Goal: Task Accomplishment & Management: Use online tool/utility

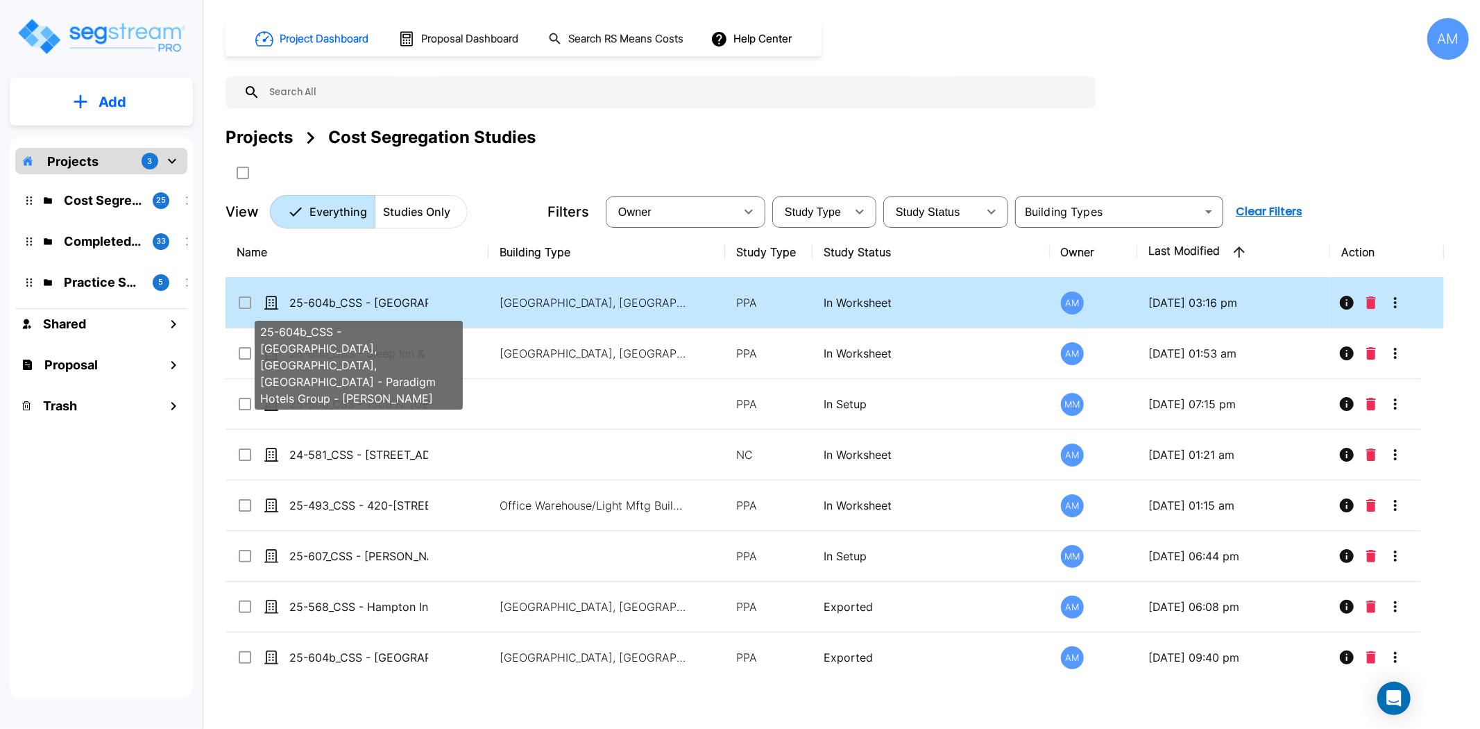
click at [373, 308] on p "25-604b_CSS - [GEOGRAPHIC_DATA], [GEOGRAPHIC_DATA], [GEOGRAPHIC_DATA] - Paradig…" at bounding box center [358, 302] width 139 height 17
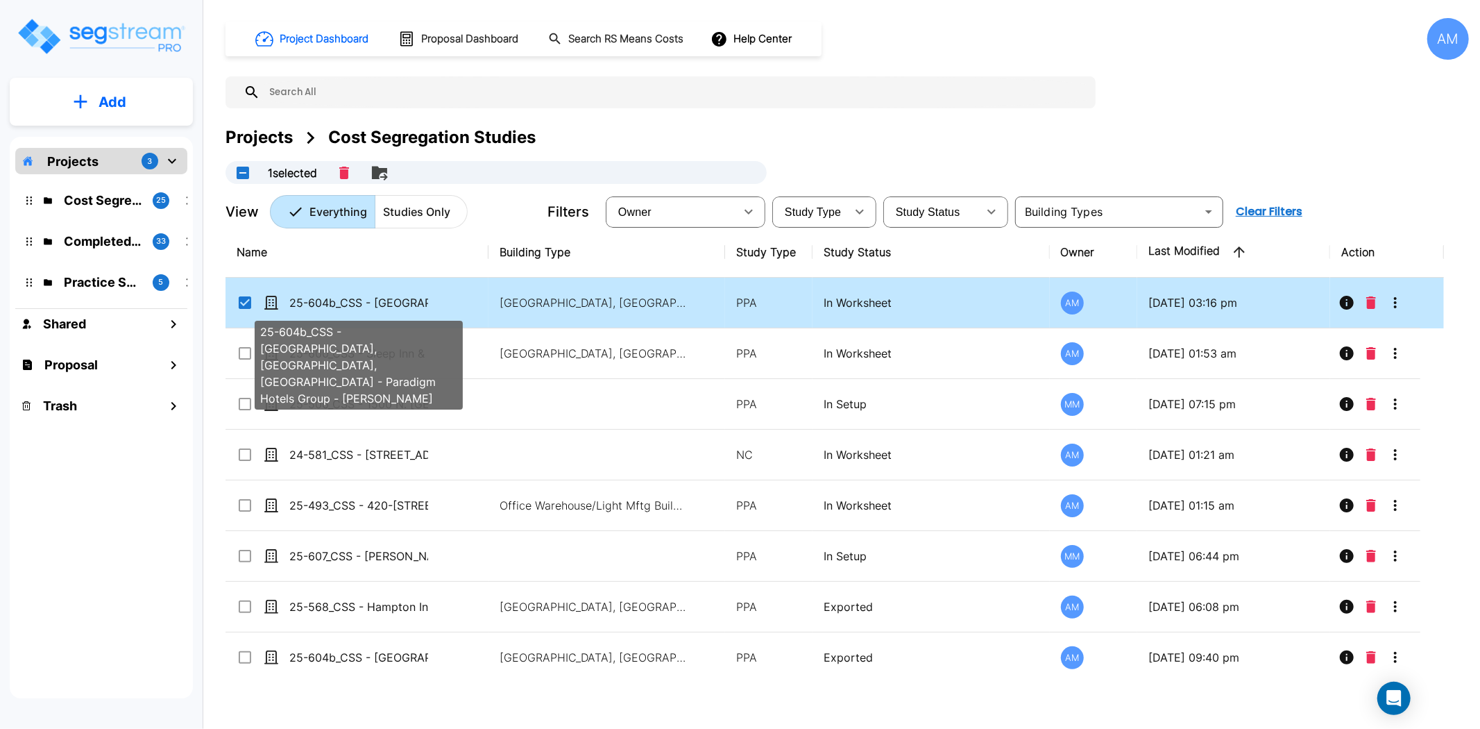
click at [379, 301] on p "25-604b_CSS - [GEOGRAPHIC_DATA], [GEOGRAPHIC_DATA], [GEOGRAPHIC_DATA] - Paradig…" at bounding box center [358, 302] width 139 height 17
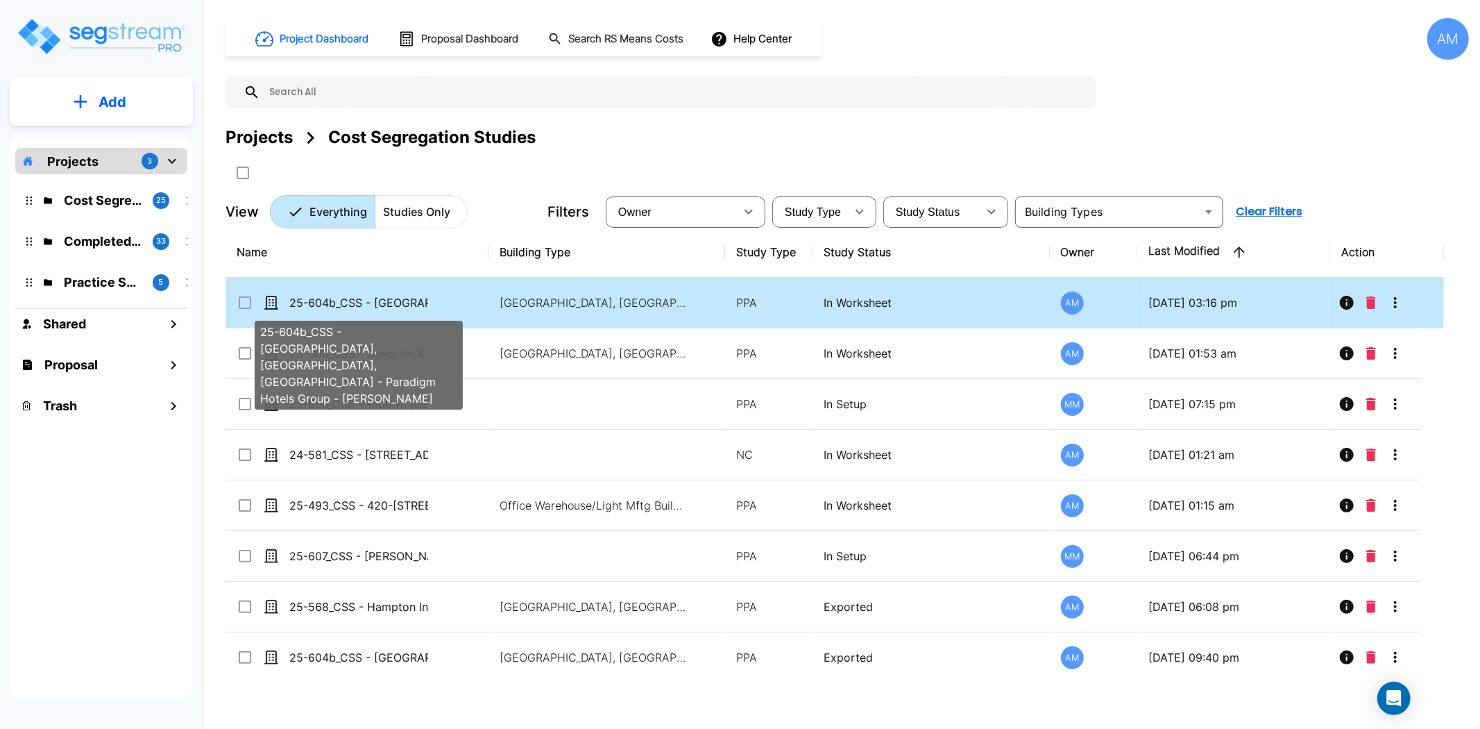
checkbox input "false"
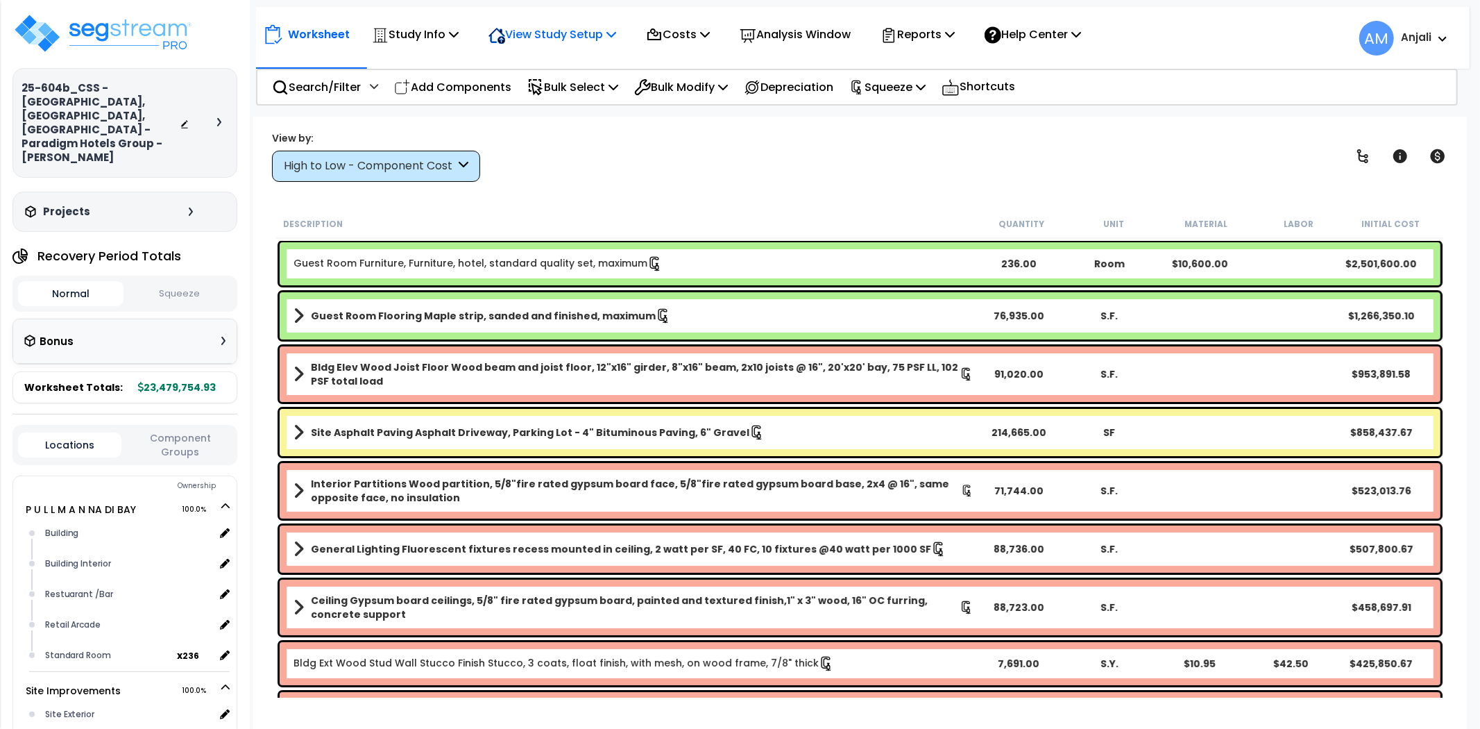
click at [586, 26] on p "View Study Setup" at bounding box center [553, 34] width 128 height 19
click at [572, 65] on link "Building Setup" at bounding box center [550, 66] width 137 height 28
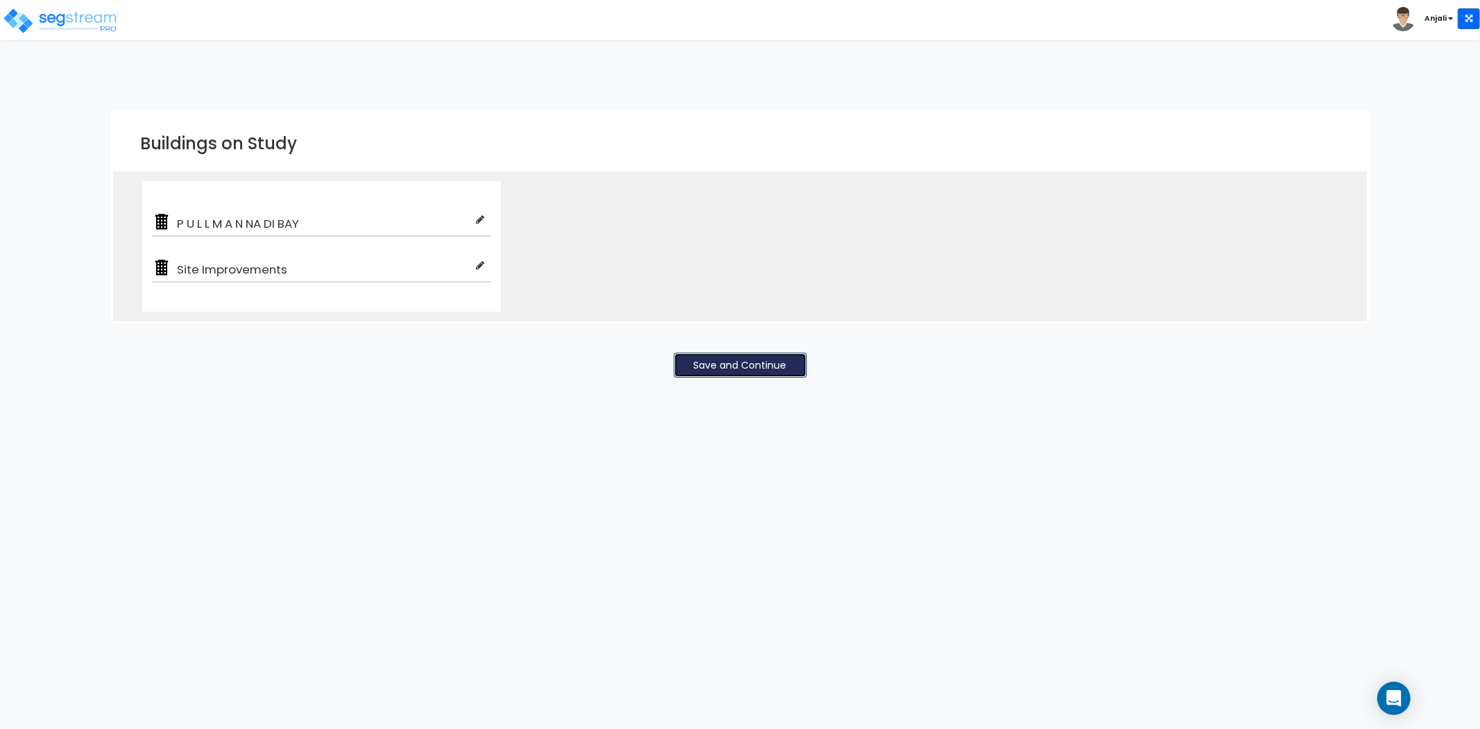
click at [727, 355] on button "Save and Continue" at bounding box center [740, 365] width 133 height 25
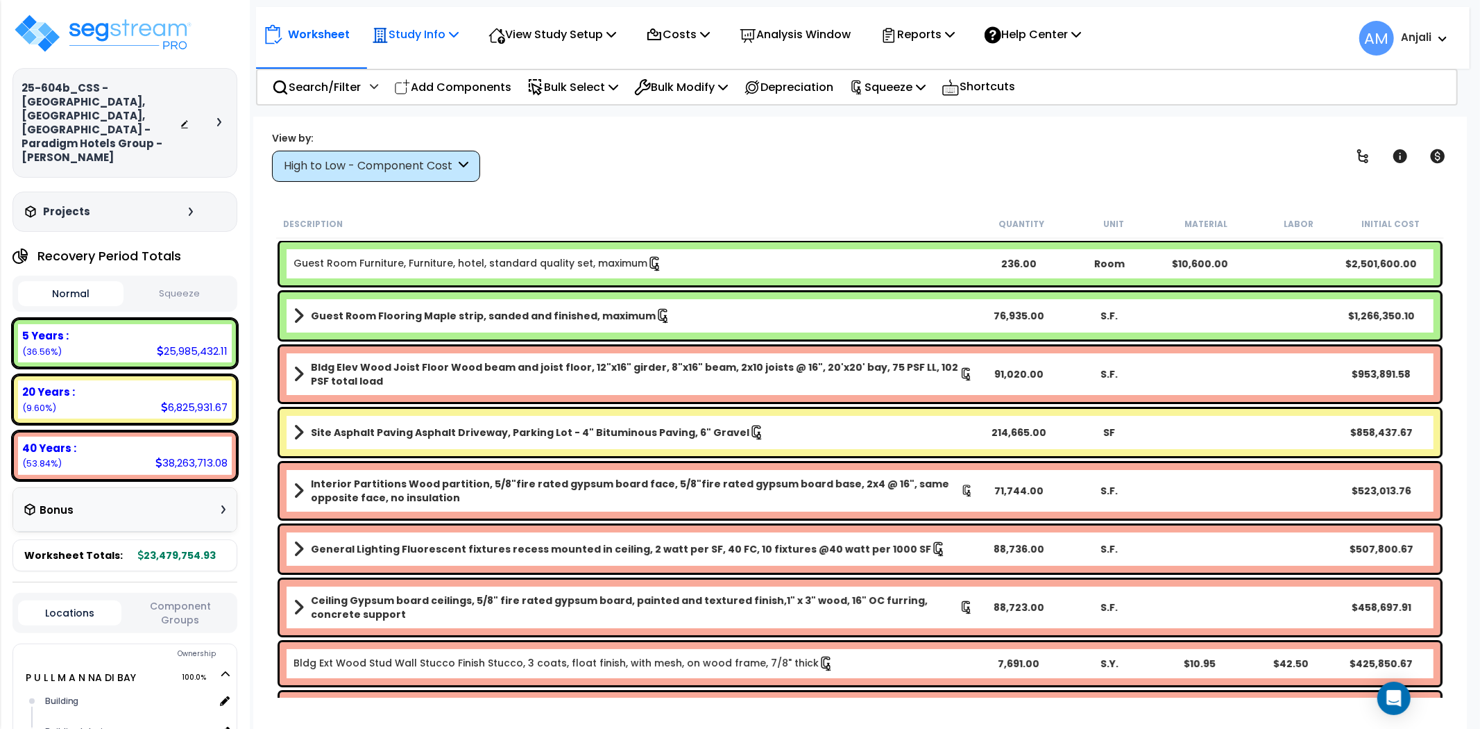
click at [434, 33] on p "Study Info" at bounding box center [415, 34] width 87 height 19
click at [436, 66] on link "Study Setup" at bounding box center [433, 66] width 137 height 28
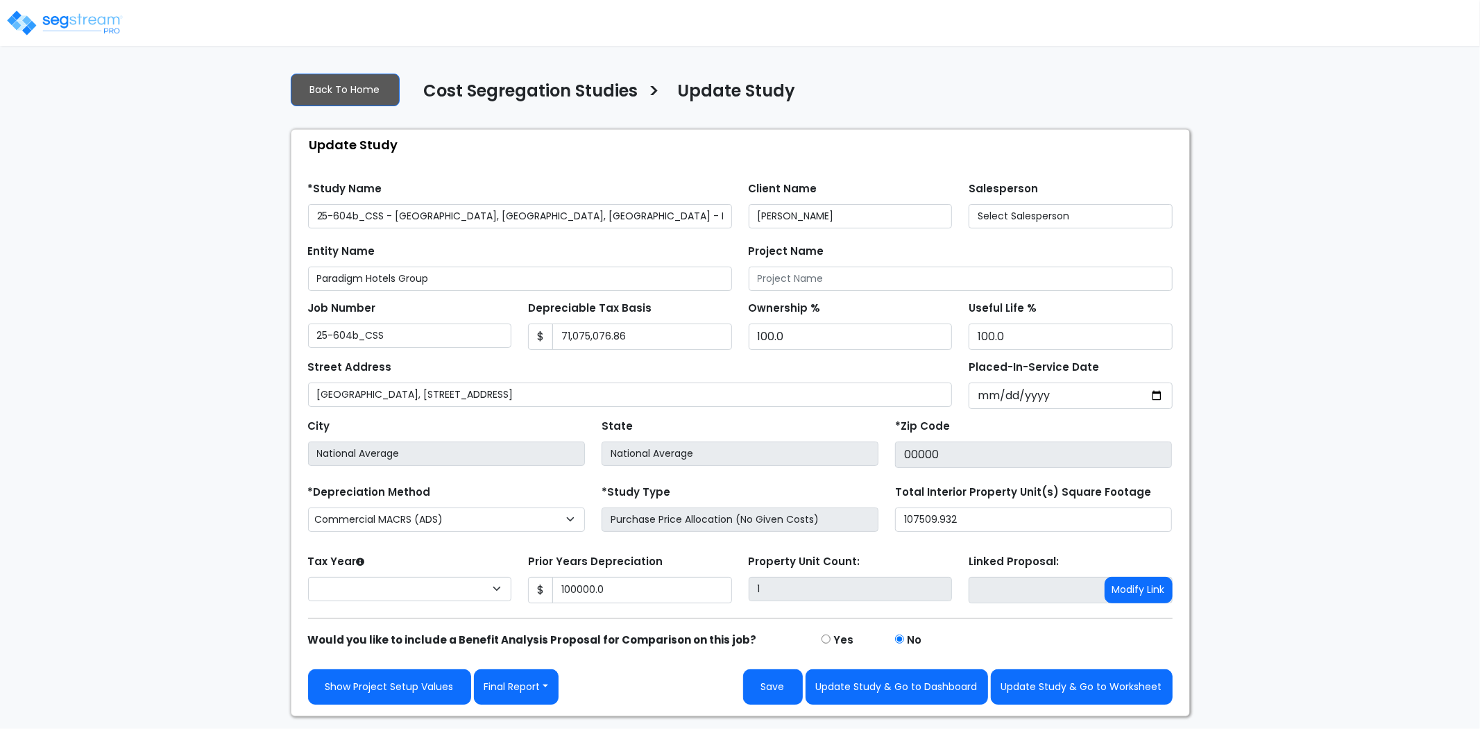
type input "100,000.0"
select select "2024"
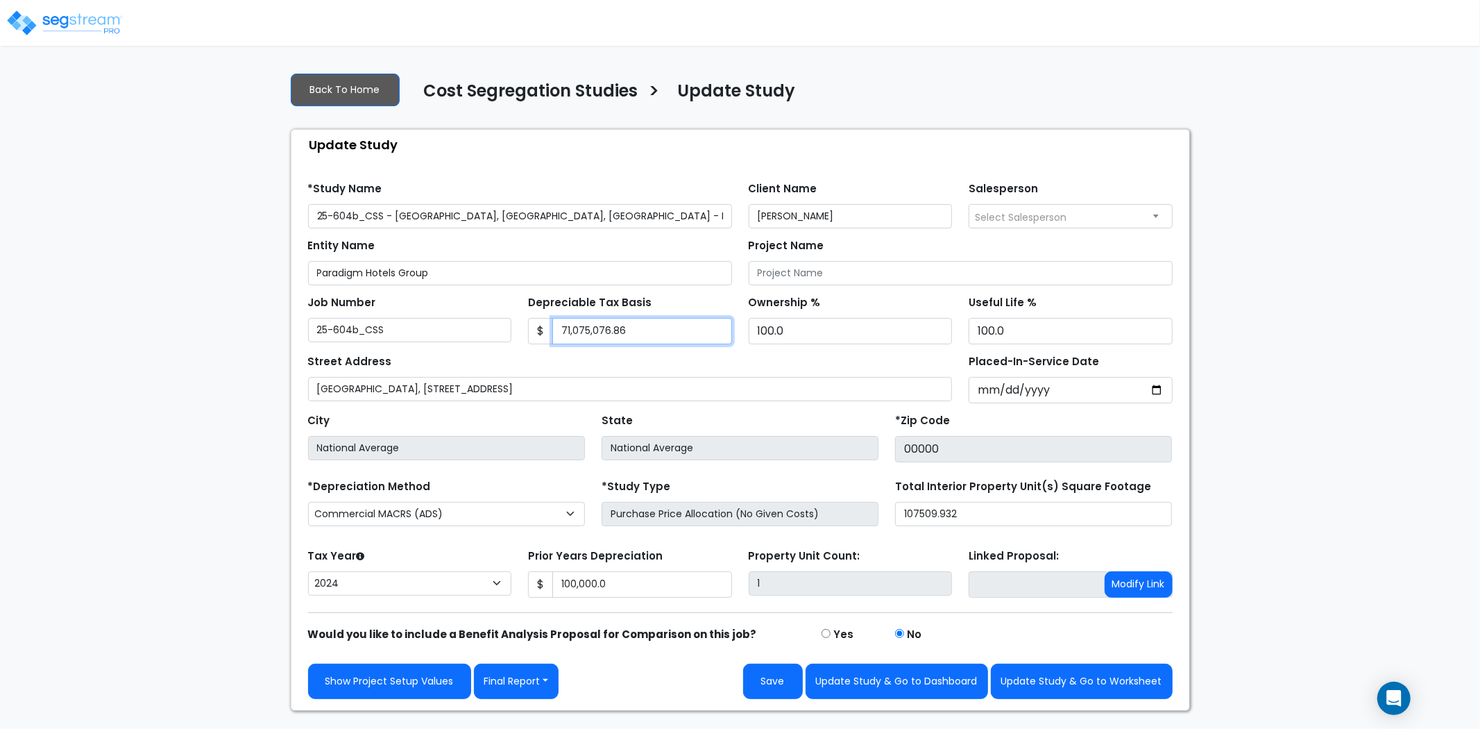
drag, startPoint x: 634, startPoint y: 335, endPoint x: 557, endPoint y: 335, distance: 77.0
click at [557, 335] on input "71,075,076.86" at bounding box center [642, 331] width 180 height 26
paste input "text"
type input "110,236,393"
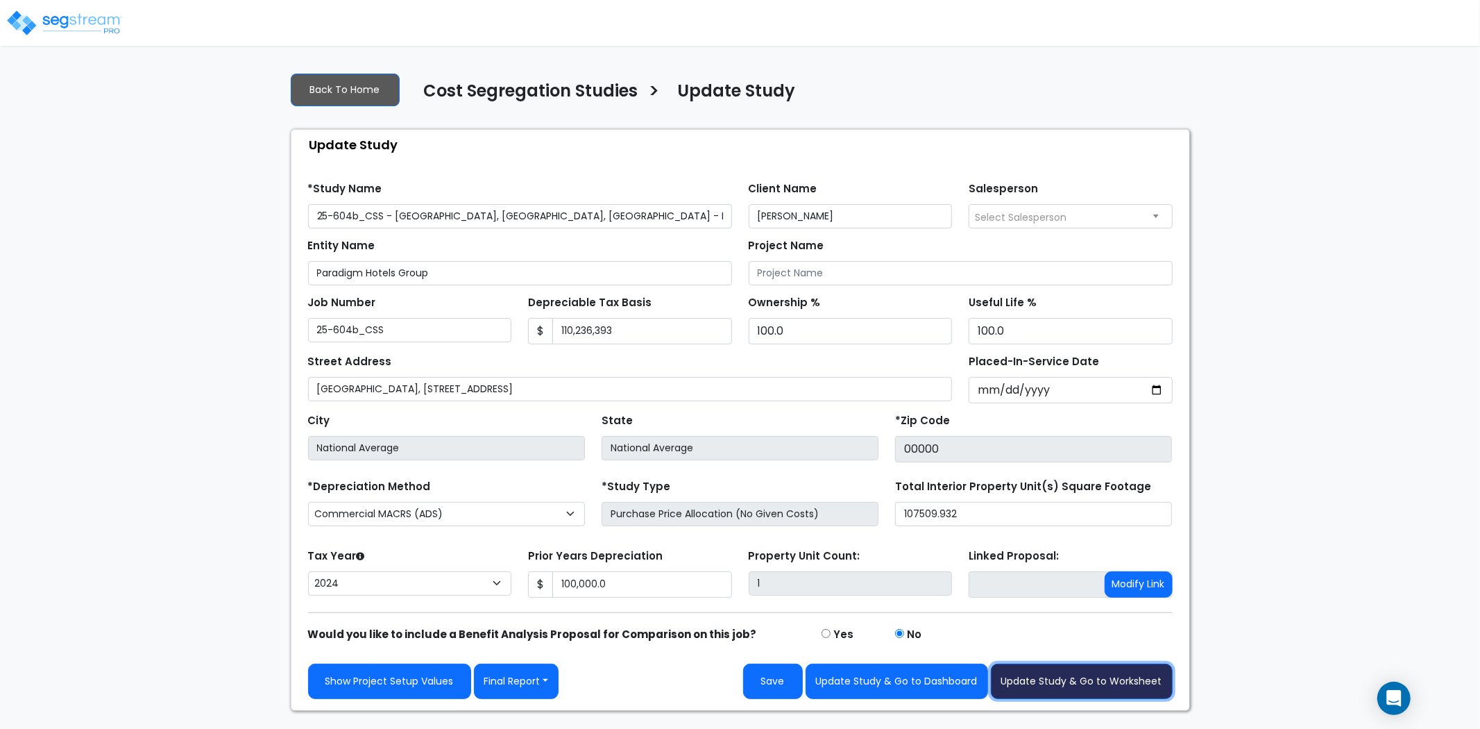
click at [1056, 682] on button "Update Study & Go to Worksheet" at bounding box center [1082, 680] width 182 height 35
type input "100000"
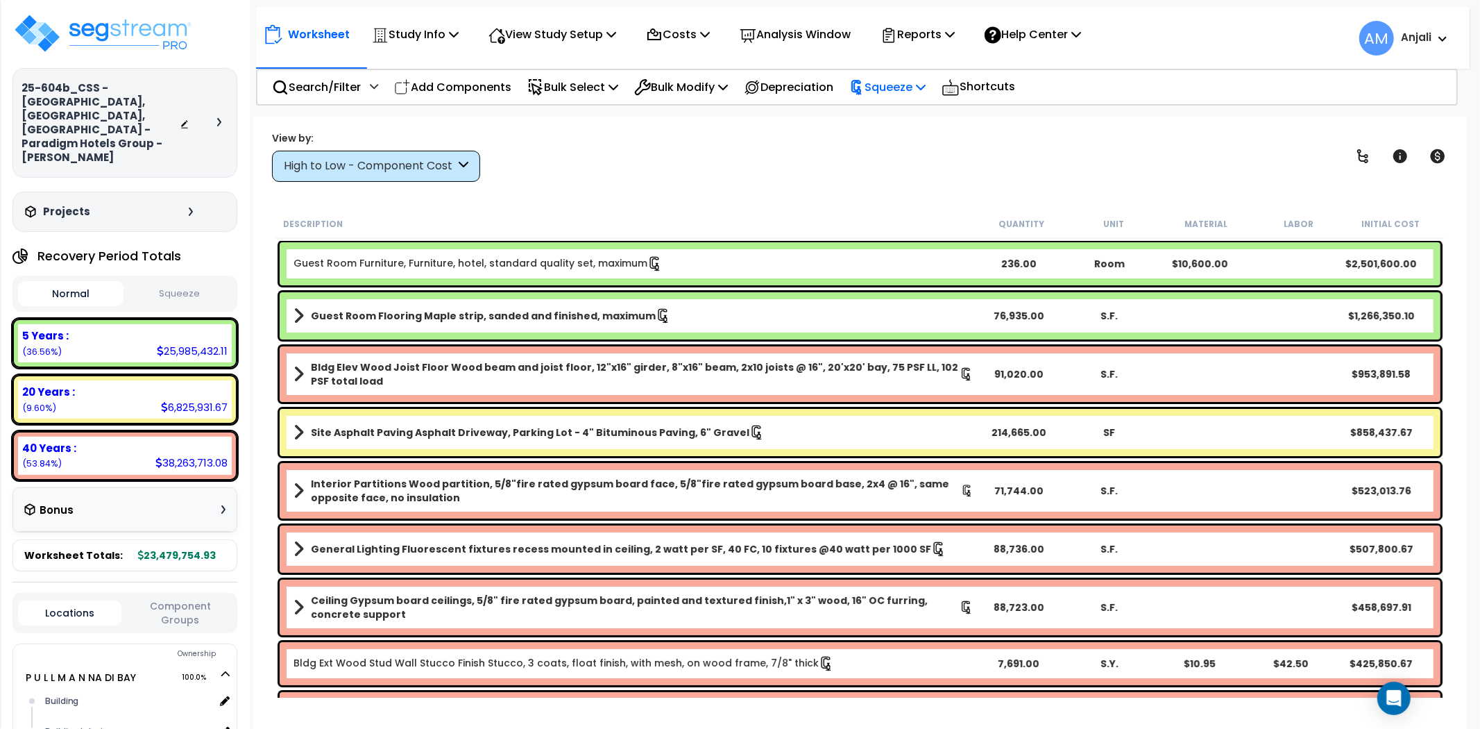
click at [881, 83] on p "Squeeze" at bounding box center [887, 87] width 76 height 19
click at [889, 115] on link "Squeeze" at bounding box center [911, 118] width 137 height 28
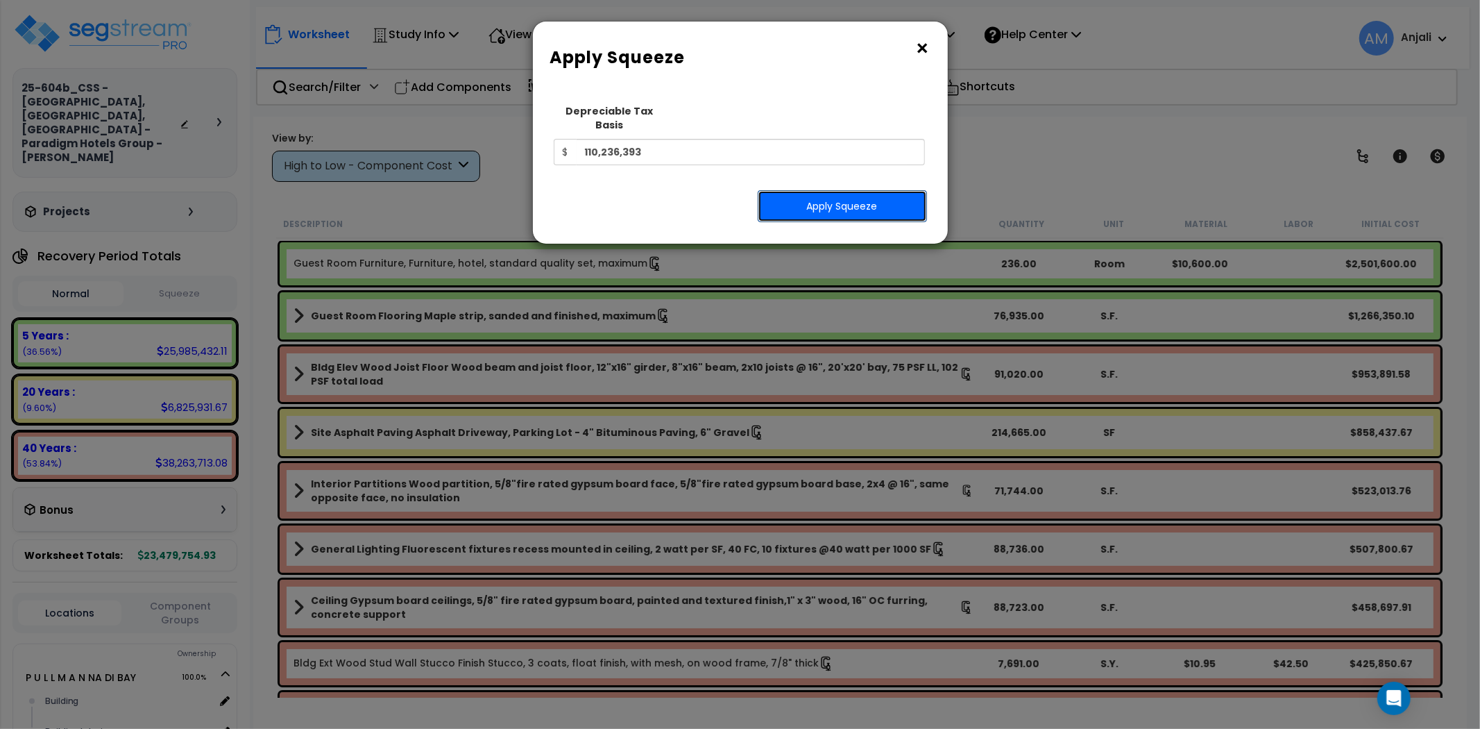
click at [834, 196] on button "Apply Squeeze" at bounding box center [842, 206] width 169 height 32
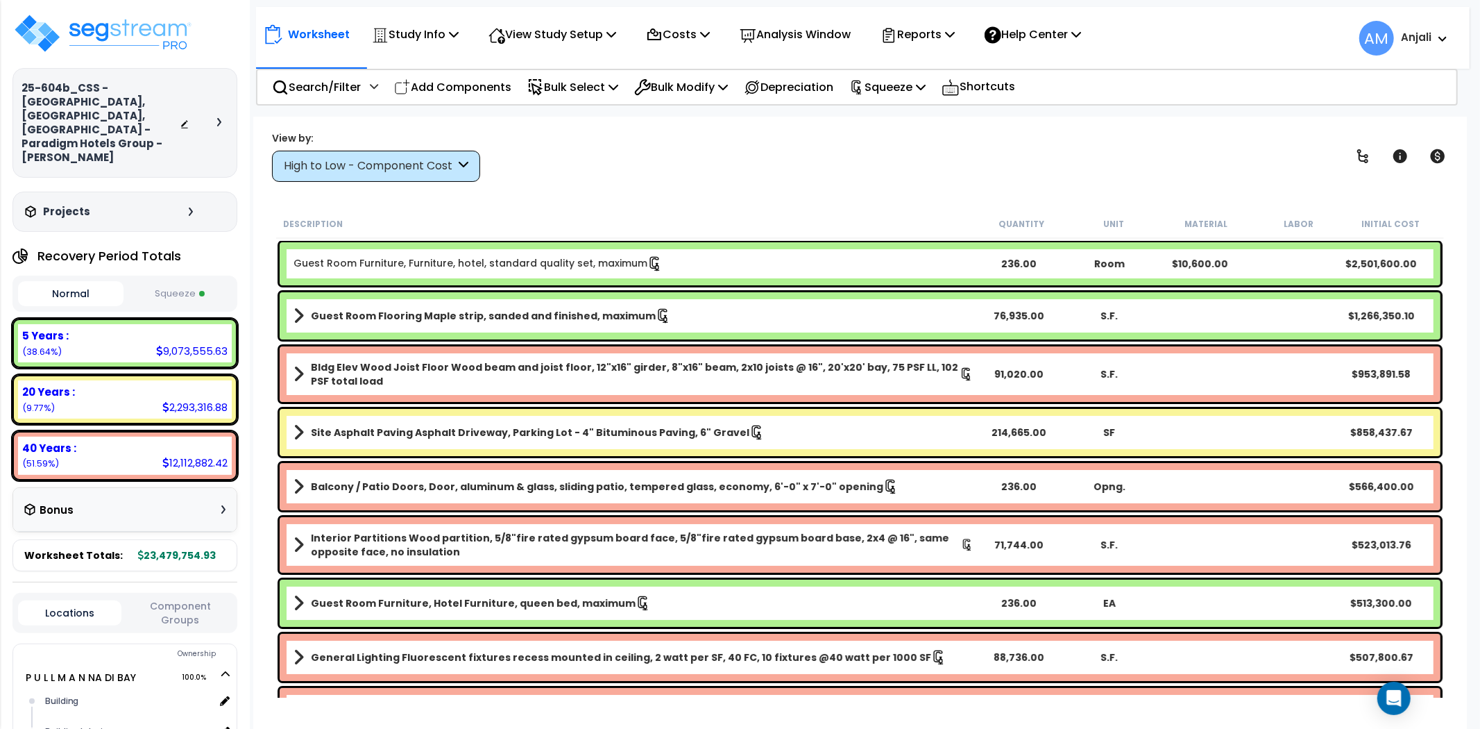
click at [205, 282] on button "Squeeze" at bounding box center [179, 294] width 105 height 24
